Goal: Transaction & Acquisition: Purchase product/service

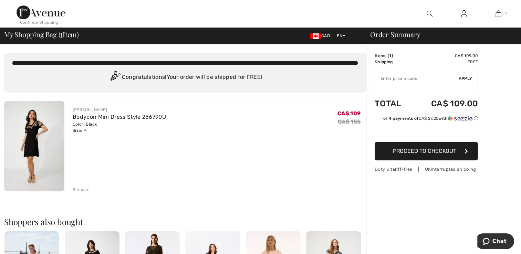
click at [28, 147] on img at bounding box center [34, 146] width 60 height 91
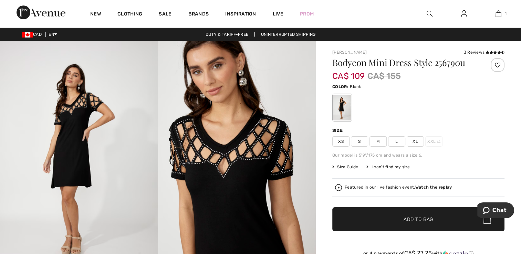
click at [81, 145] on img at bounding box center [79, 159] width 158 height 237
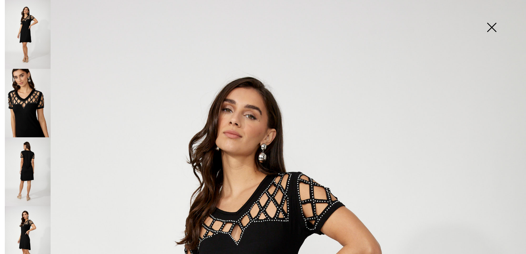
click at [27, 225] on img at bounding box center [28, 240] width 46 height 69
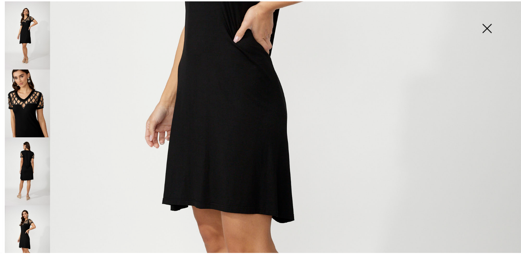
scroll to position [303, 0]
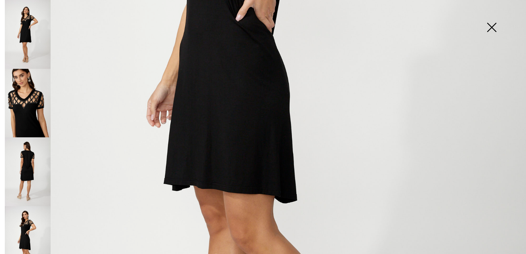
click at [493, 26] on img at bounding box center [492, 27] width 34 height 35
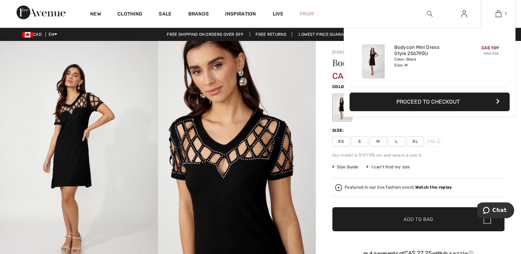
click at [499, 12] on img at bounding box center [499, 14] width 6 height 8
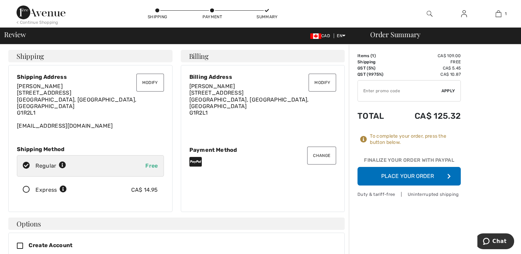
click at [299, 147] on div "Payment Method" at bounding box center [262, 150] width 147 height 7
click at [385, 174] on button "Place Your Order" at bounding box center [409, 176] width 103 height 19
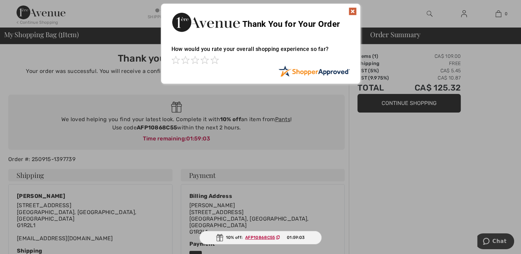
click at [354, 10] on img at bounding box center [353, 11] width 8 height 8
